Goal: Check status: Check status

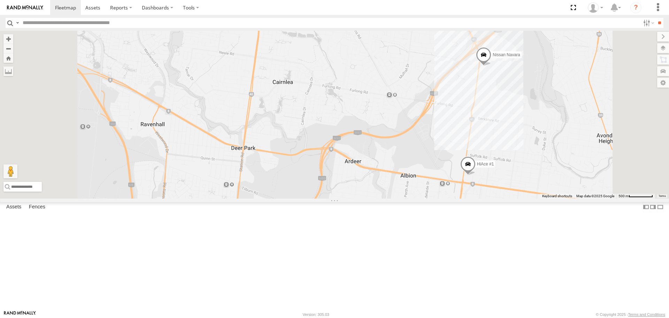
drag, startPoint x: 560, startPoint y: 142, endPoint x: 529, endPoint y: 147, distance: 31.7
click at [529, 147] on div "HiAce #1 2 Nissan Navara" at bounding box center [334, 114] width 669 height 167
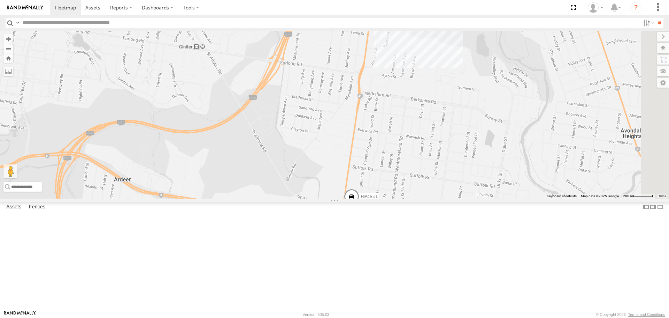
drag, startPoint x: 530, startPoint y: 221, endPoint x: 457, endPoint y: 160, distance: 95.0
click at [457, 159] on div "HiAce #1 Nissan Navara" at bounding box center [334, 114] width 669 height 167
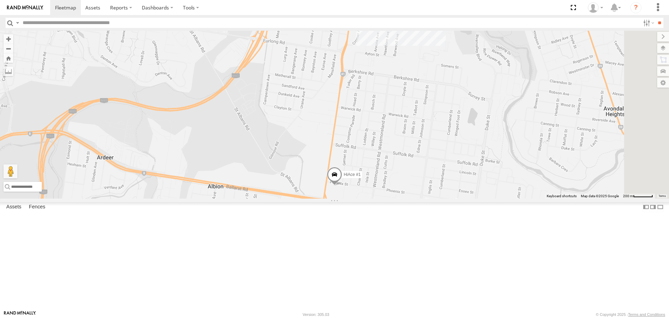
drag, startPoint x: 440, startPoint y: 253, endPoint x: 428, endPoint y: 255, distance: 11.3
click at [428, 198] on div "HiAce #1 Nissan Navara" at bounding box center [334, 114] width 669 height 167
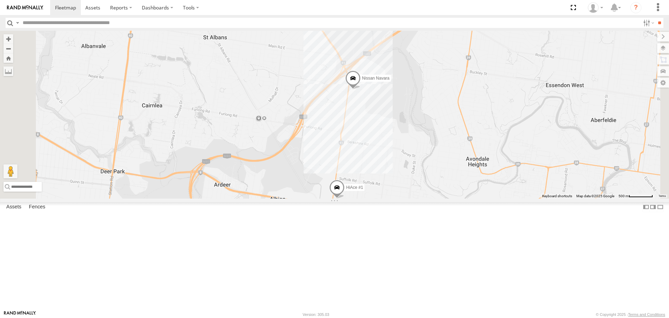
drag, startPoint x: 400, startPoint y: 119, endPoint x: 402, endPoint y: 214, distance: 95.5
click at [402, 198] on div "HiAce #1 Nissan Navara 2" at bounding box center [334, 114] width 669 height 167
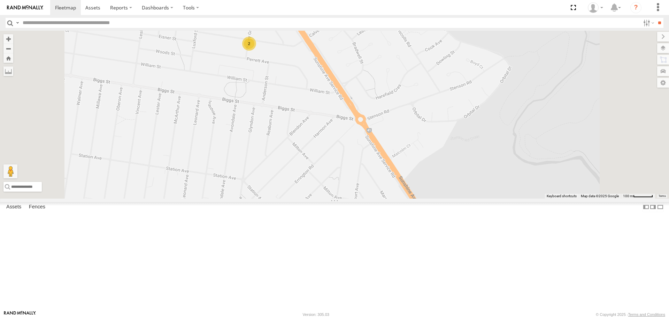
drag, startPoint x: 362, startPoint y: 130, endPoint x: 369, endPoint y: 156, distance: 26.3
click at [369, 155] on div "HiAce #1 Nissan Navara 2" at bounding box center [334, 114] width 669 height 167
